Goal: Complete application form: Complete application form

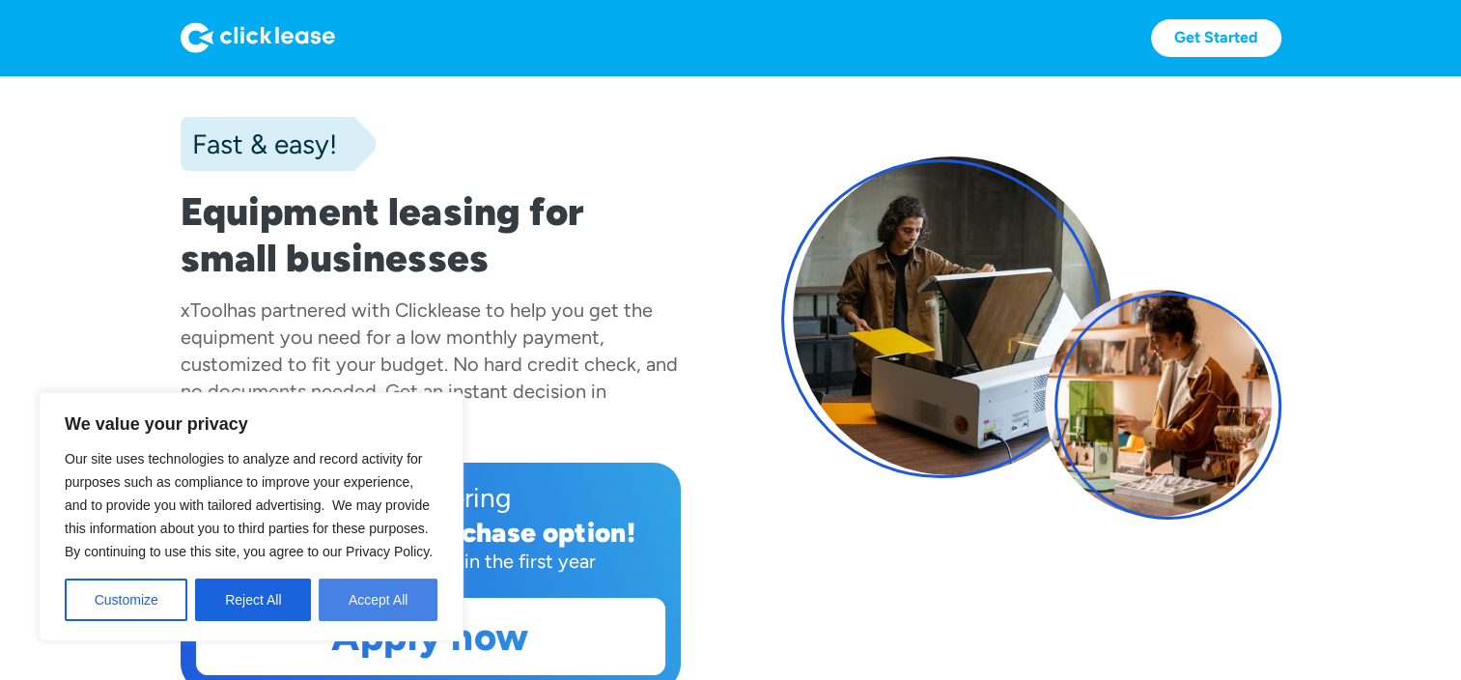
click at [357, 591] on button "Accept All" at bounding box center [378, 599] width 119 height 42
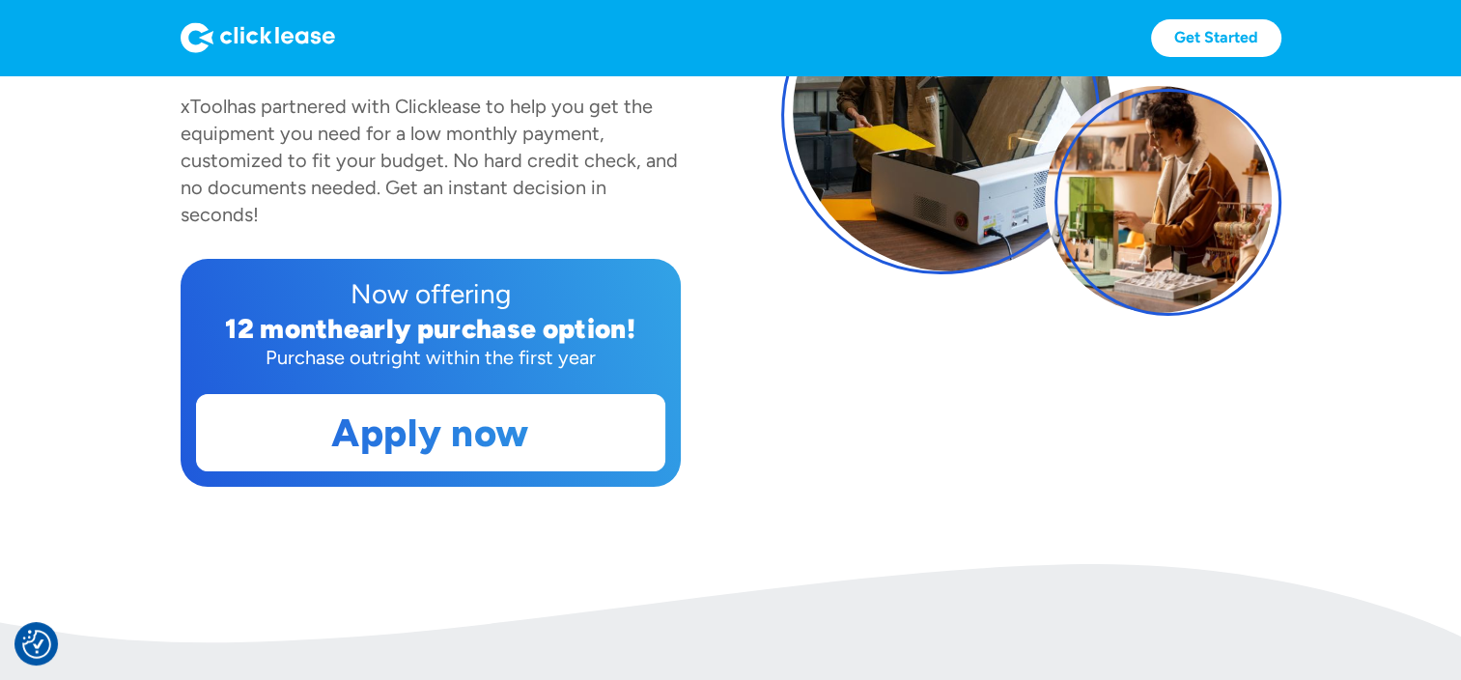
scroll to position [386, 0]
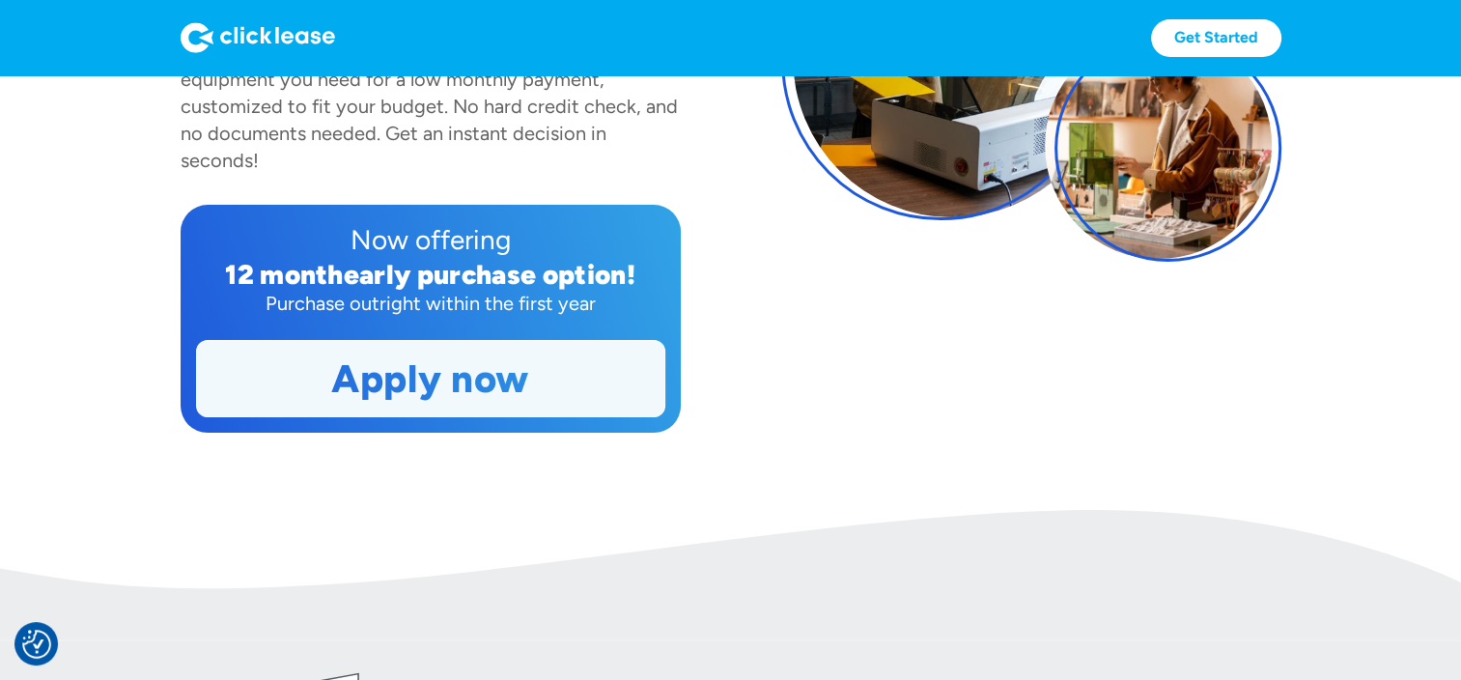
click at [462, 378] on link "Apply now" at bounding box center [430, 378] width 467 height 75
